Goal: Transaction & Acquisition: Purchase product/service

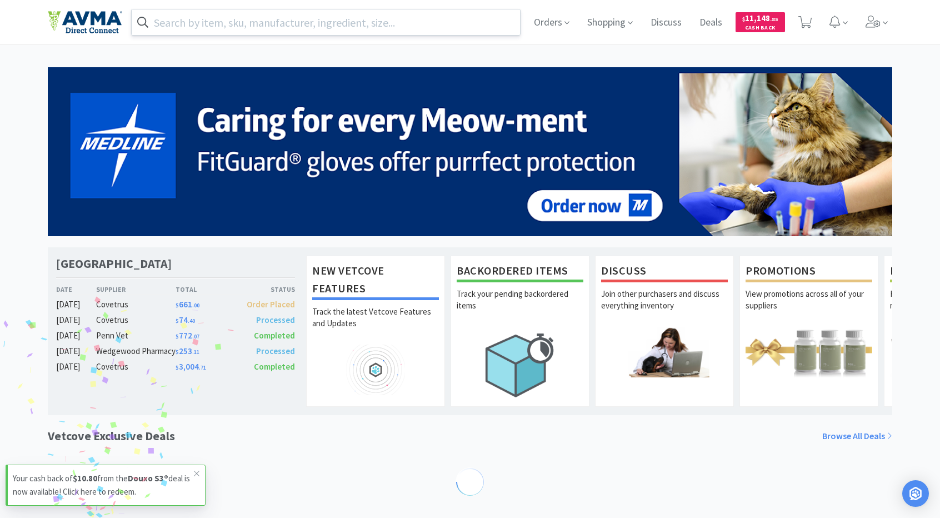
click at [465, 22] on input "text" at bounding box center [326, 22] width 388 height 26
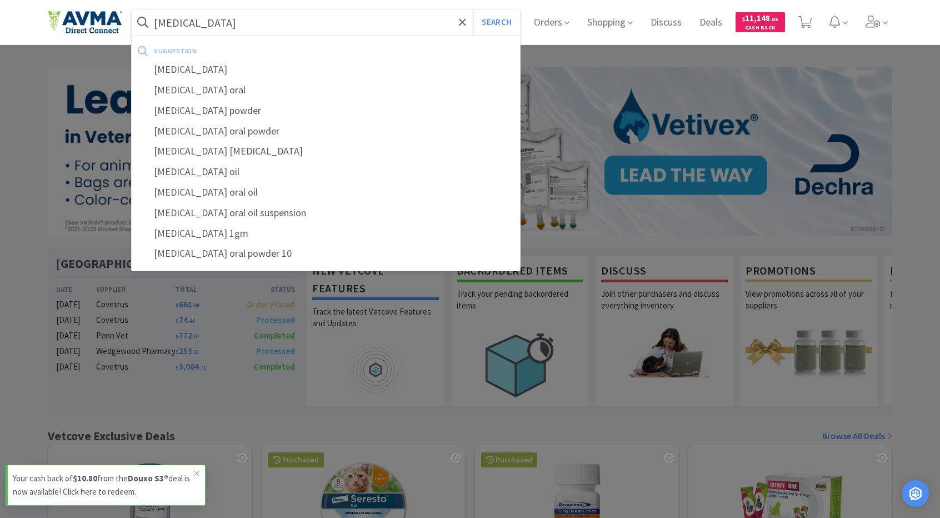
type input "[MEDICAL_DATA]"
click at [473, 9] on button "Search" at bounding box center [496, 22] width 46 height 26
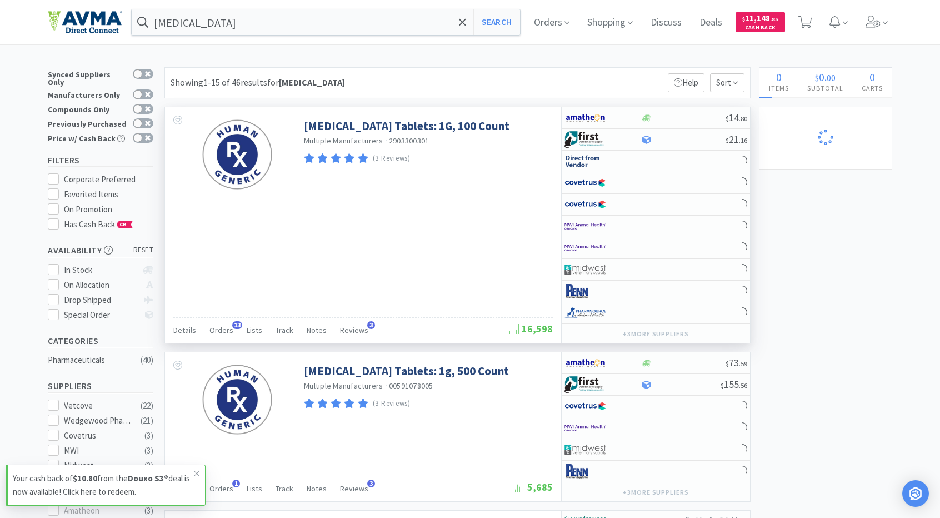
select select "2"
select select "5"
select select "1"
